Goal: Task Accomplishment & Management: Manage account settings

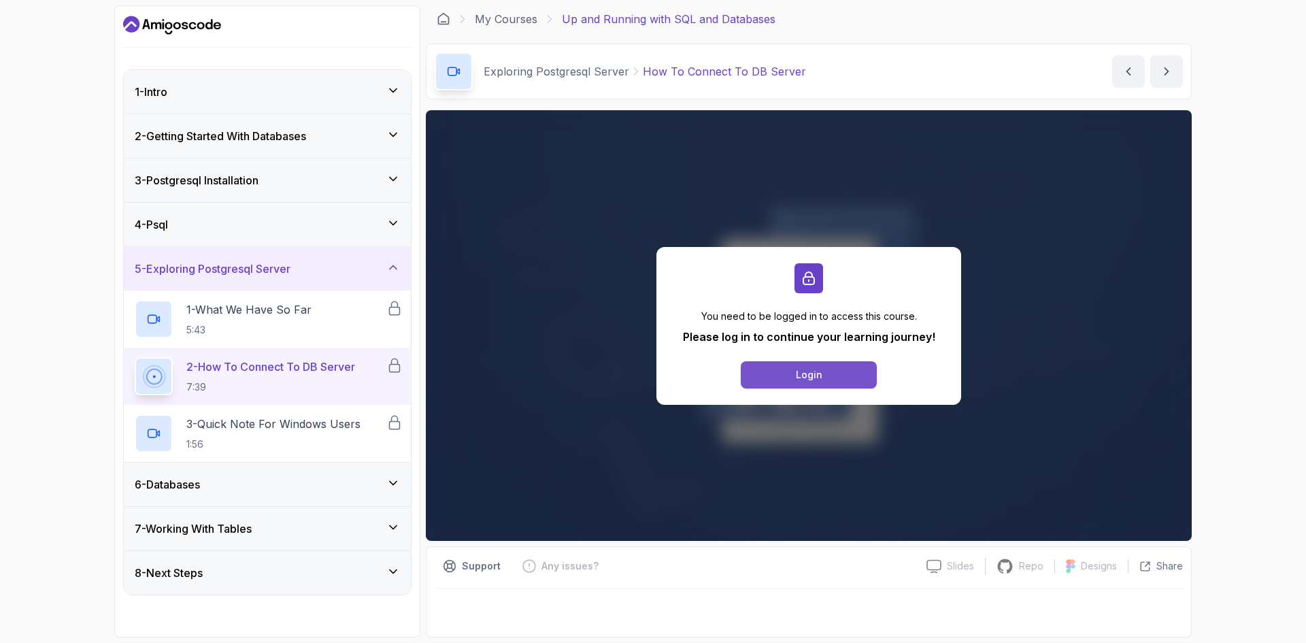
click at [800, 370] on div "Login" at bounding box center [809, 375] width 27 height 14
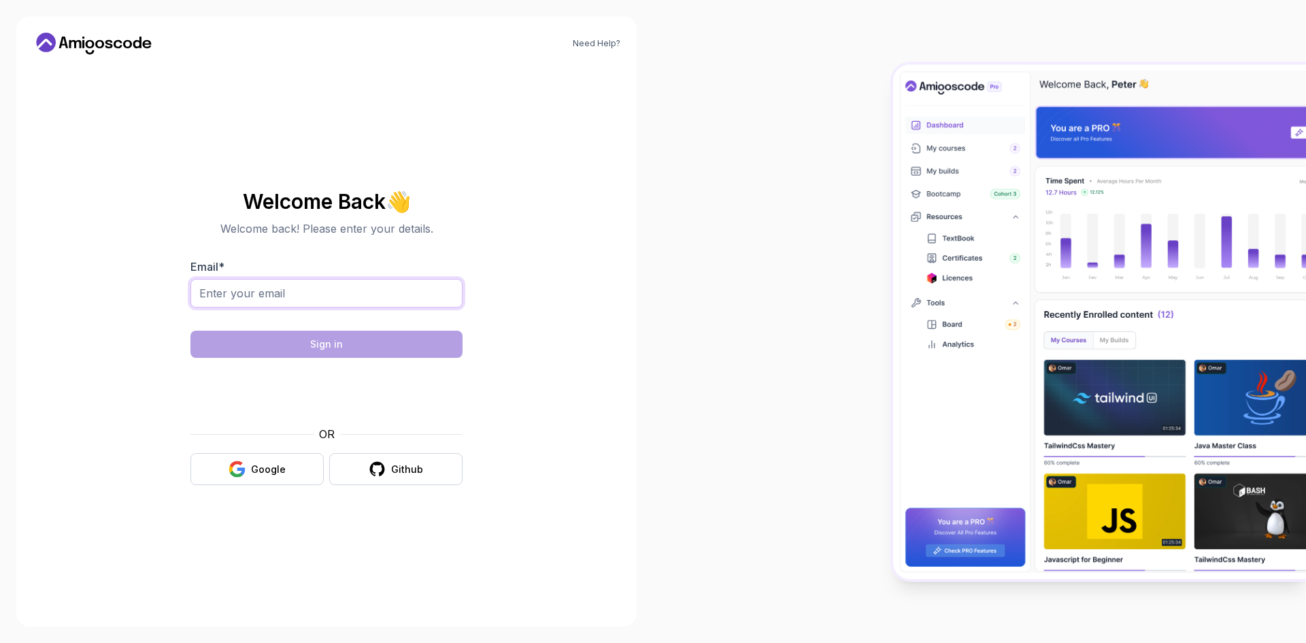
click at [324, 286] on input "Email *" at bounding box center [326, 293] width 272 height 29
type input "[EMAIL_ADDRESS][DOMAIN_NAME]"
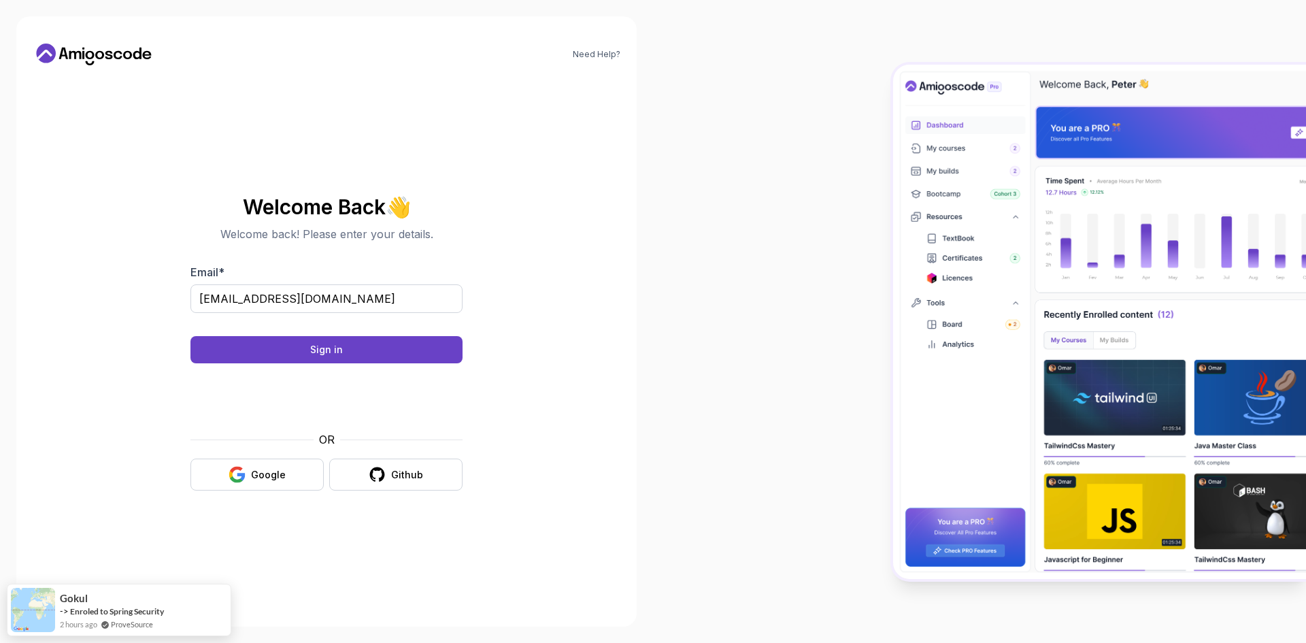
click at [855, 206] on body "Need Help? Welcome Back 👋 Welcome back! Please enter your details. Email * [EMA…" at bounding box center [653, 321] width 1306 height 643
click at [328, 350] on div "Sign in" at bounding box center [326, 350] width 33 height 14
